Goal: Information Seeking & Learning: Learn about a topic

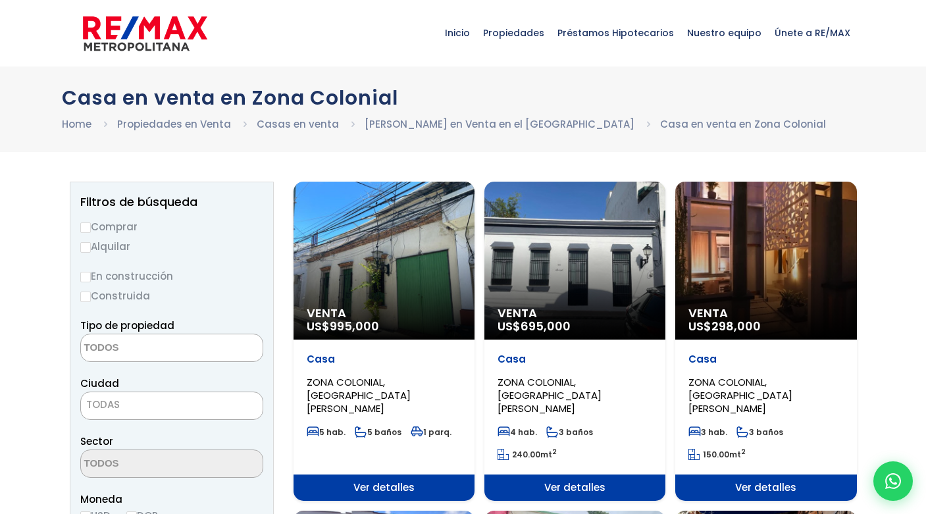
select select
click at [371, 272] on div "Venta US$ 995,000" at bounding box center [383, 261] width 181 height 158
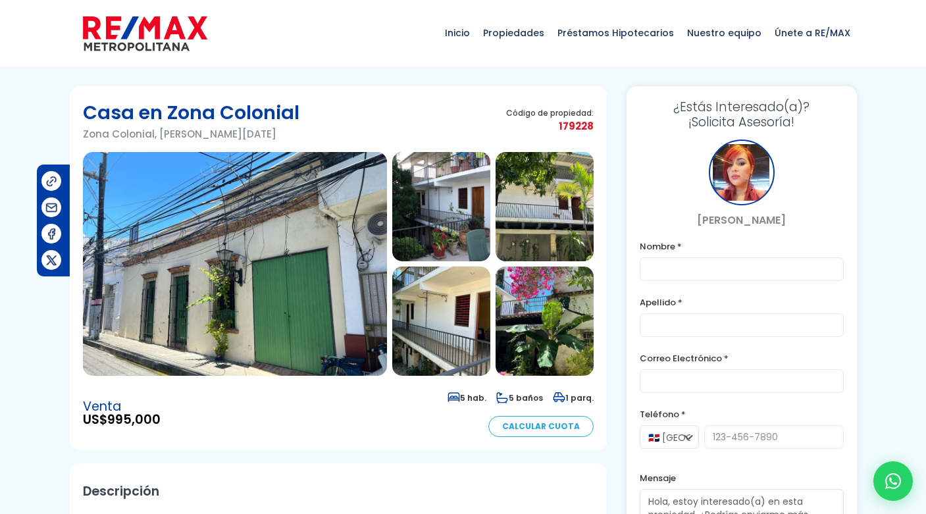
click at [446, 230] on img at bounding box center [441, 206] width 98 height 109
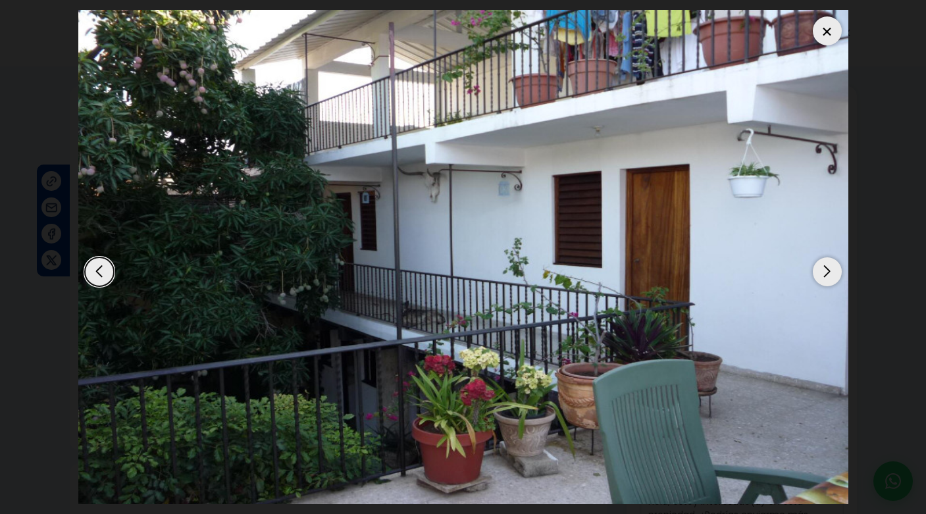
click at [828, 274] on div "Next slide" at bounding box center [827, 271] width 29 height 29
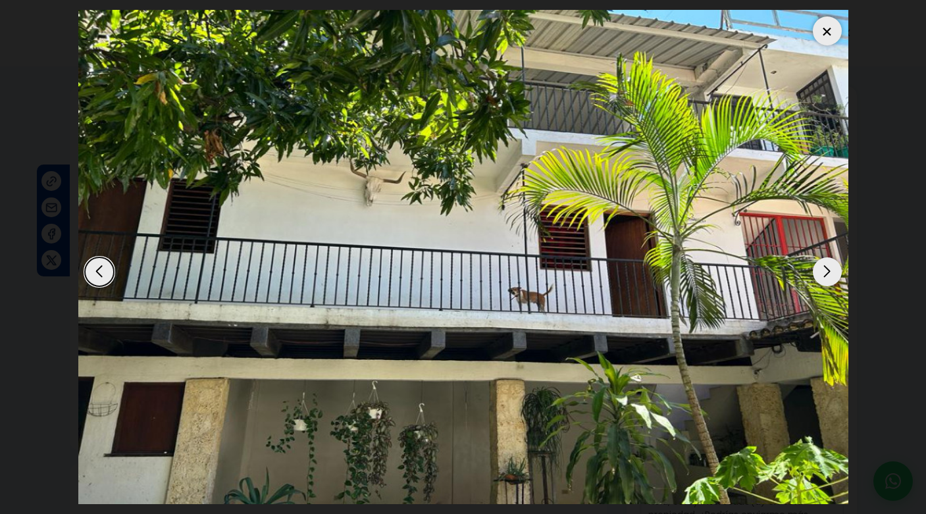
click at [828, 274] on div "Next slide" at bounding box center [827, 271] width 29 height 29
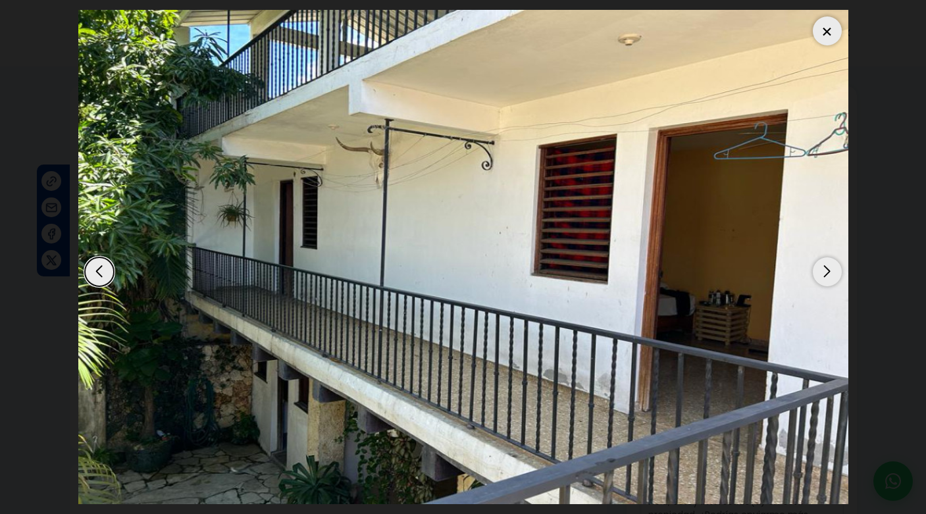
click at [828, 272] on div "Next slide" at bounding box center [827, 271] width 29 height 29
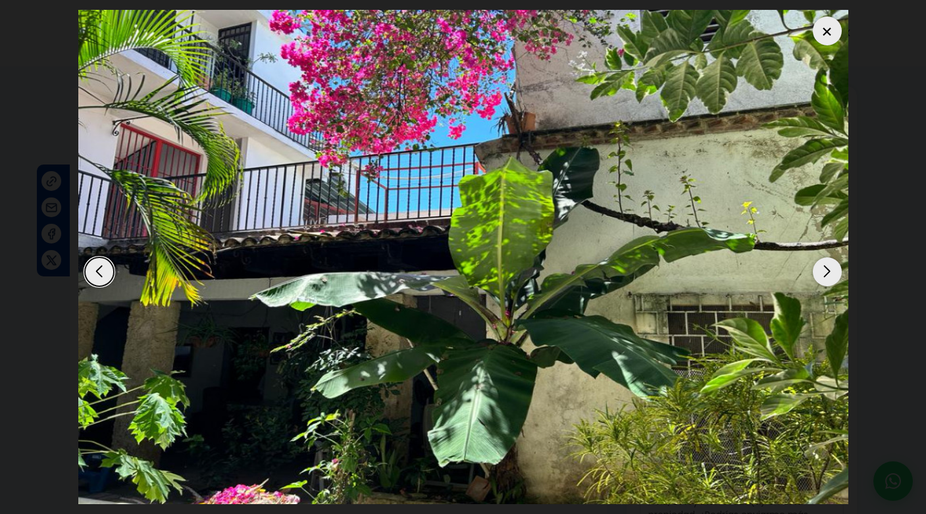
click at [828, 272] on div "Next slide" at bounding box center [827, 271] width 29 height 29
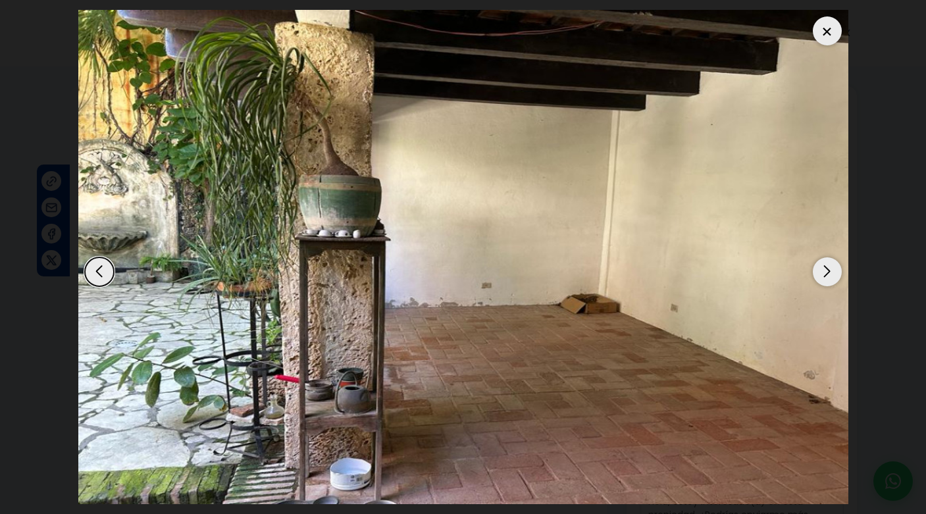
click at [828, 272] on div "Next slide" at bounding box center [827, 271] width 29 height 29
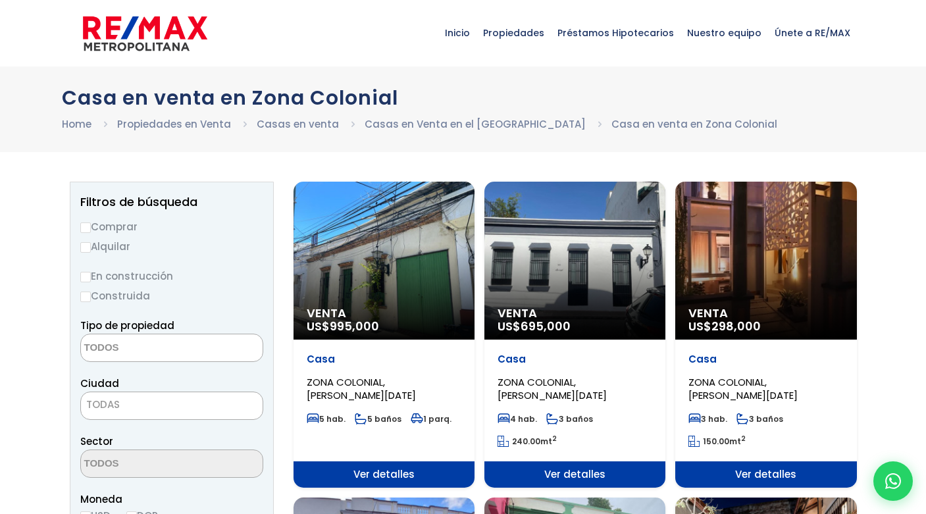
select select
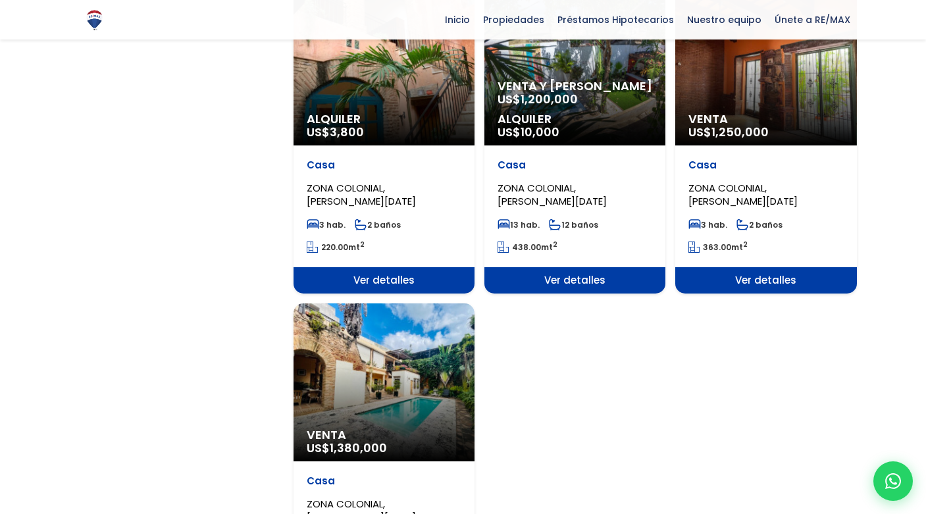
scroll to position [1669, 0]
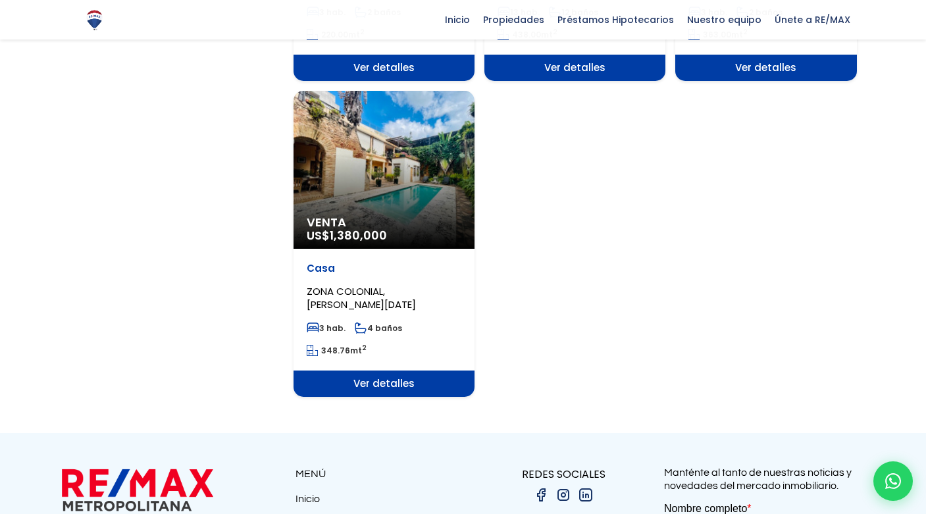
click at [393, 155] on div "Venta US$ 1,380,000" at bounding box center [383, 170] width 181 height 158
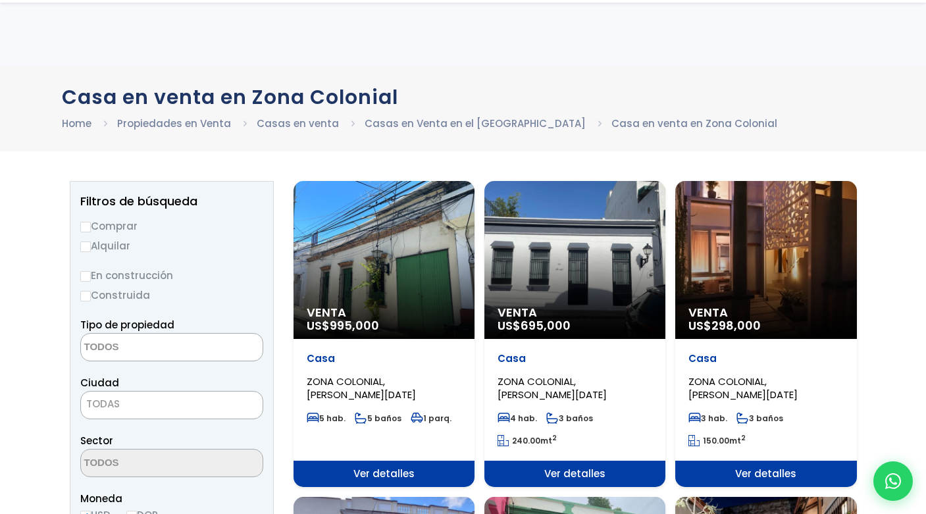
select select
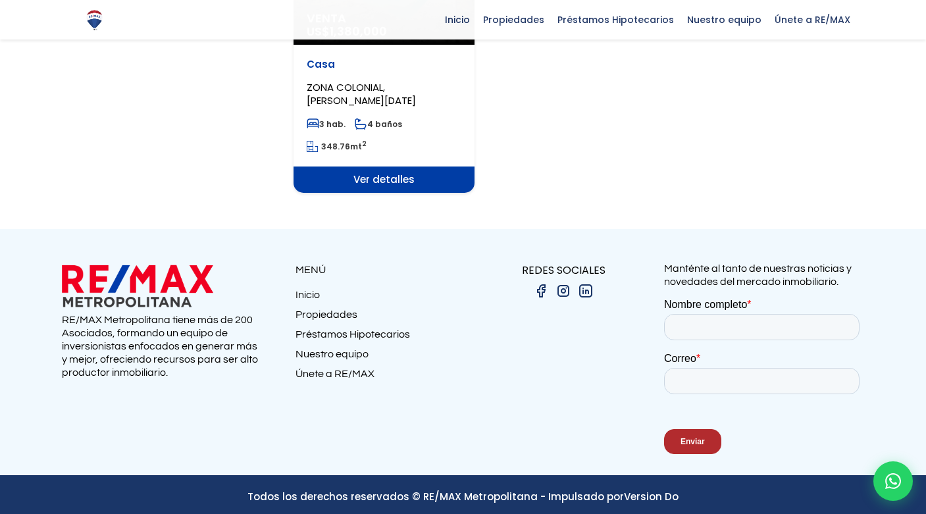
scroll to position [1881, 0]
